Goal: Task Accomplishment & Management: Complete application form

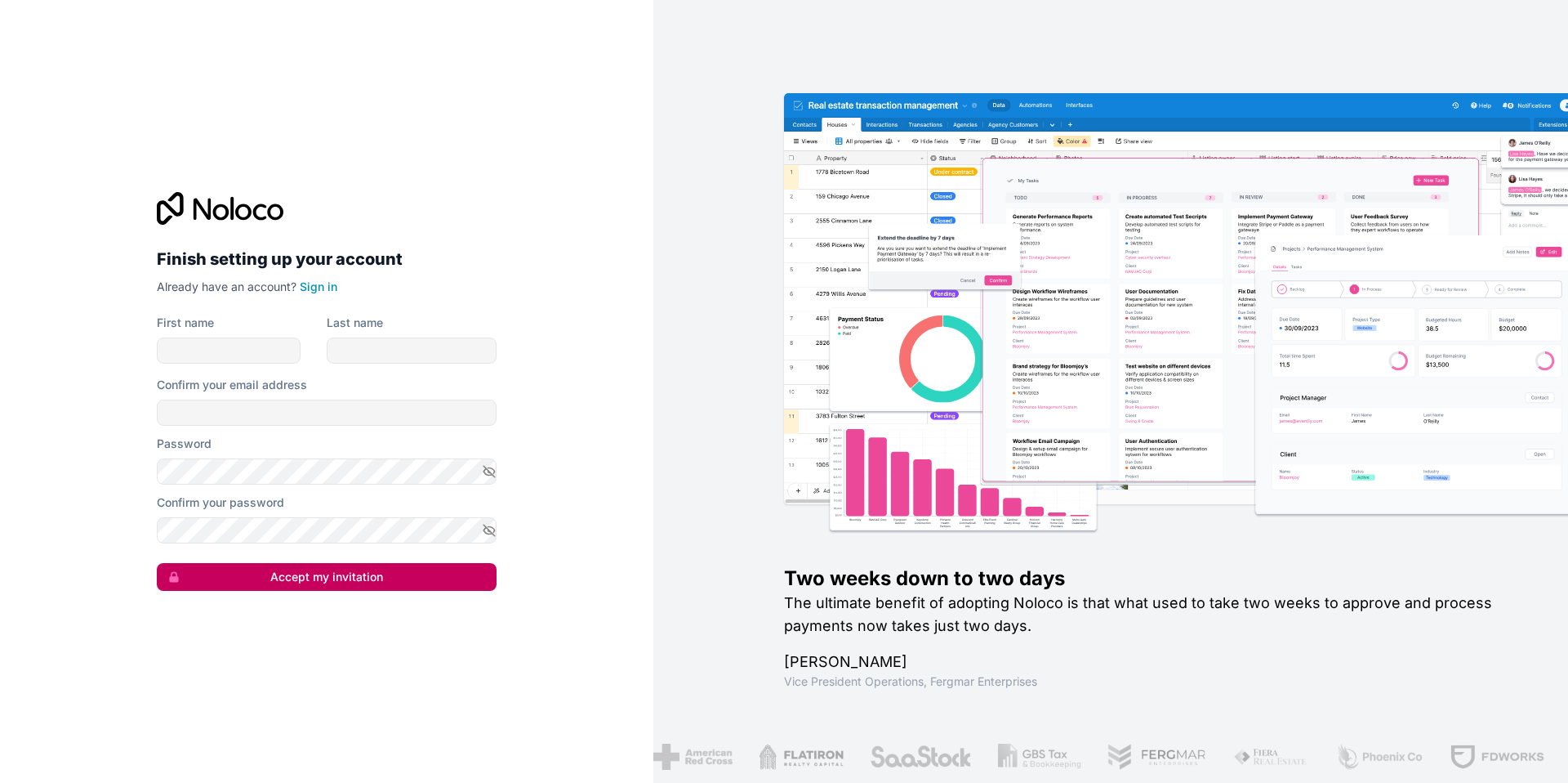
click at [360, 579] on button "Accept my invitation" at bounding box center [326, 577] width 340 height 27
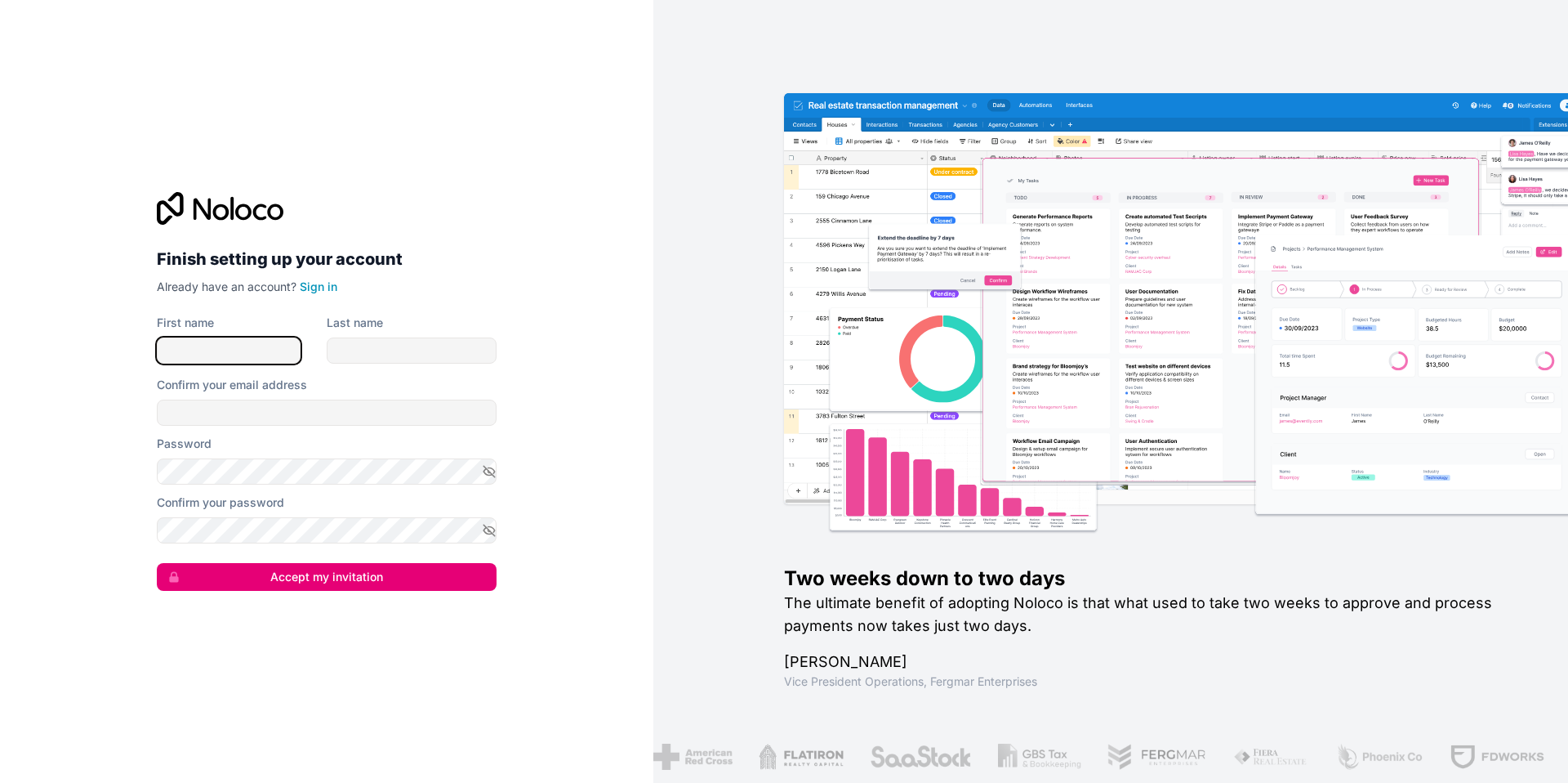
click at [253, 351] on input "First name" at bounding box center [229, 350] width 144 height 27
click at [316, 285] on link "Sign in" at bounding box center [319, 286] width 38 height 14
click at [268, 356] on input "First name" at bounding box center [229, 350] width 144 height 27
